Goal: Obtain resource: Download file/media

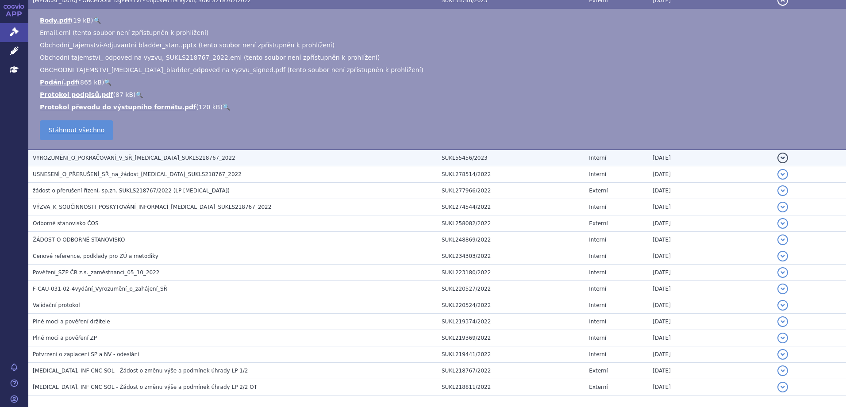
scroll to position [507, 0]
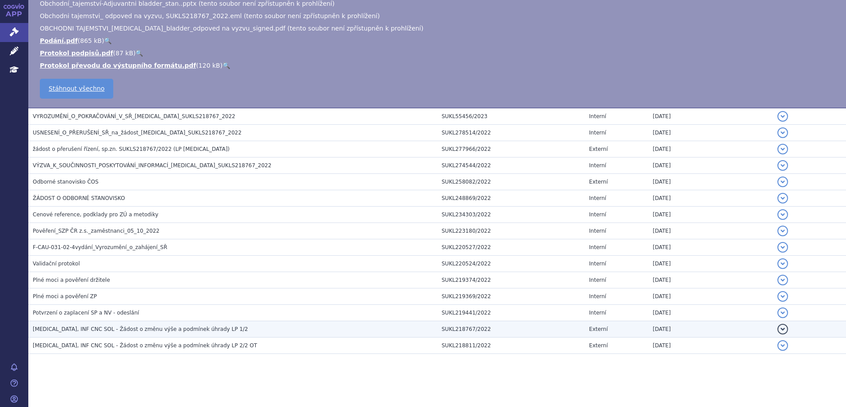
click at [280, 329] on h3 "[MEDICAL_DATA], INF CNC SOL - Žádost o změnu výše a podmínek úhrady LP 1/2" at bounding box center [235, 329] width 404 height 9
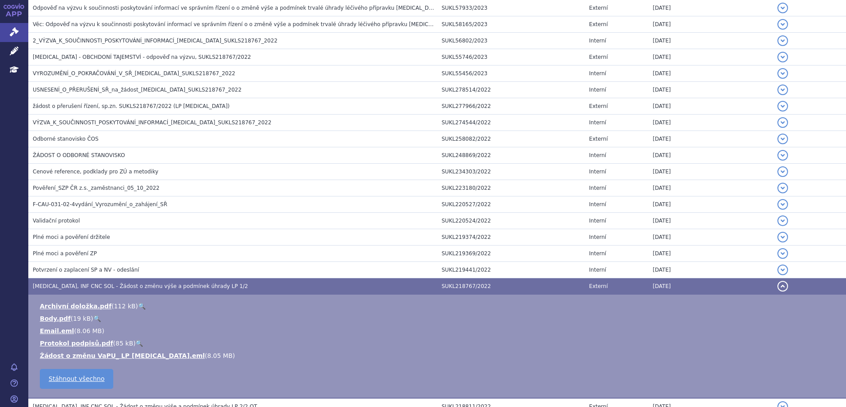
scroll to position [469, 0]
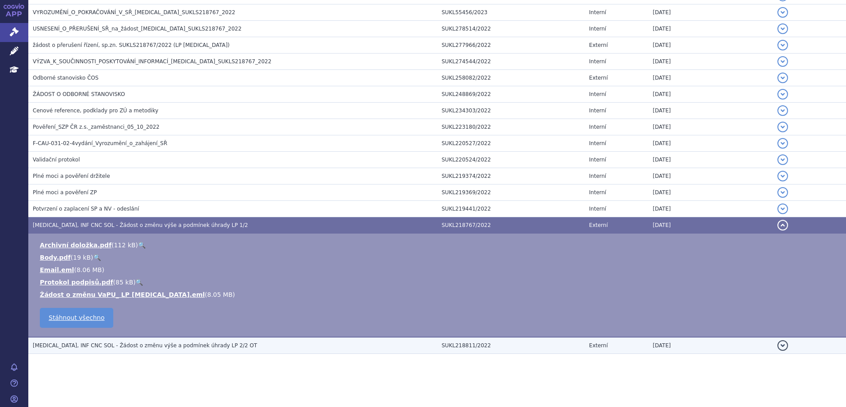
click at [256, 340] on td "[MEDICAL_DATA], INF CNC SOL - Žádost o změnu výše a podmínek úhrady LP 2/2 OT" at bounding box center [232, 345] width 409 height 17
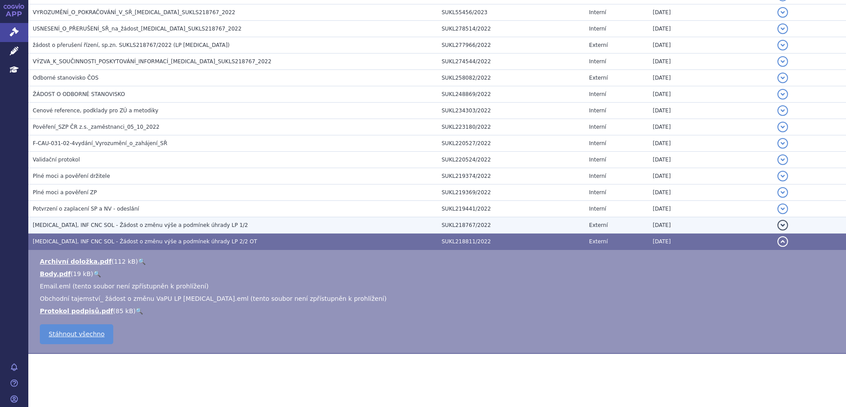
click at [183, 221] on h3 "[MEDICAL_DATA], INF CNC SOL - Žádost o změnu výše a podmínek úhrady LP 1/2" at bounding box center [235, 225] width 404 height 9
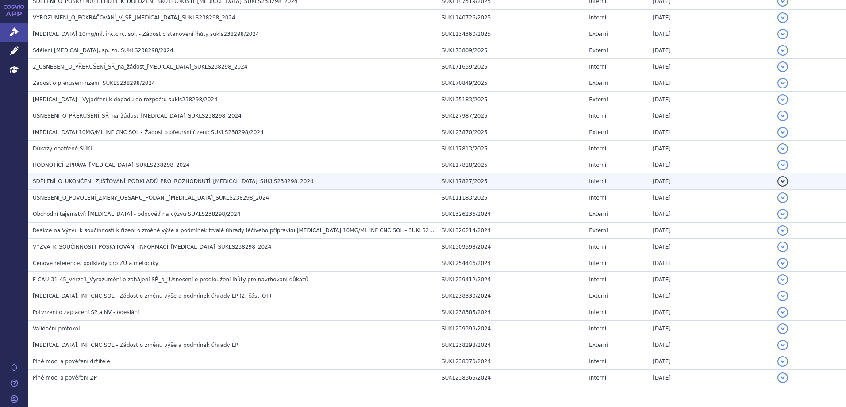
scroll to position [554, 0]
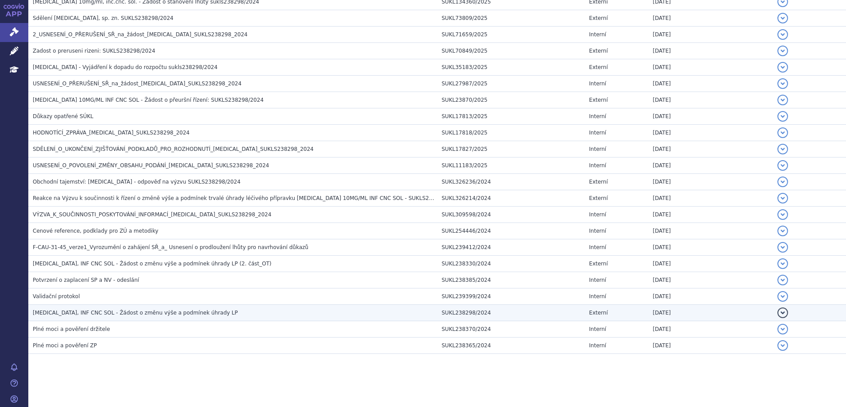
click at [200, 315] on h3 "[MEDICAL_DATA], INF CNC SOL - Žádost o změnu výše a podmínek úhrady LP" at bounding box center [235, 312] width 404 height 9
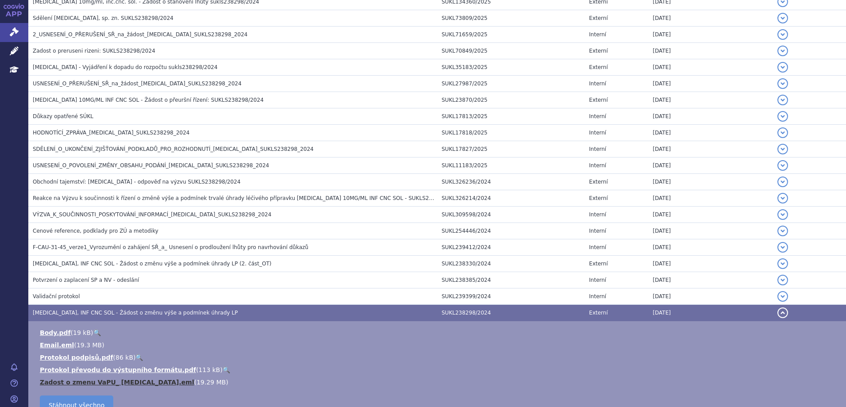
click at [131, 384] on link "Zadost o zmenu VaPU_ [MEDICAL_DATA].eml" at bounding box center [117, 382] width 154 height 7
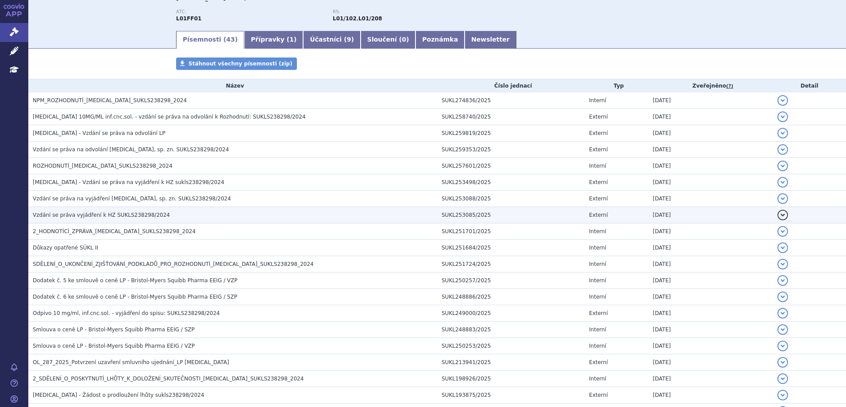
scroll to position [0, 0]
